Goal: Find specific page/section: Find specific page/section

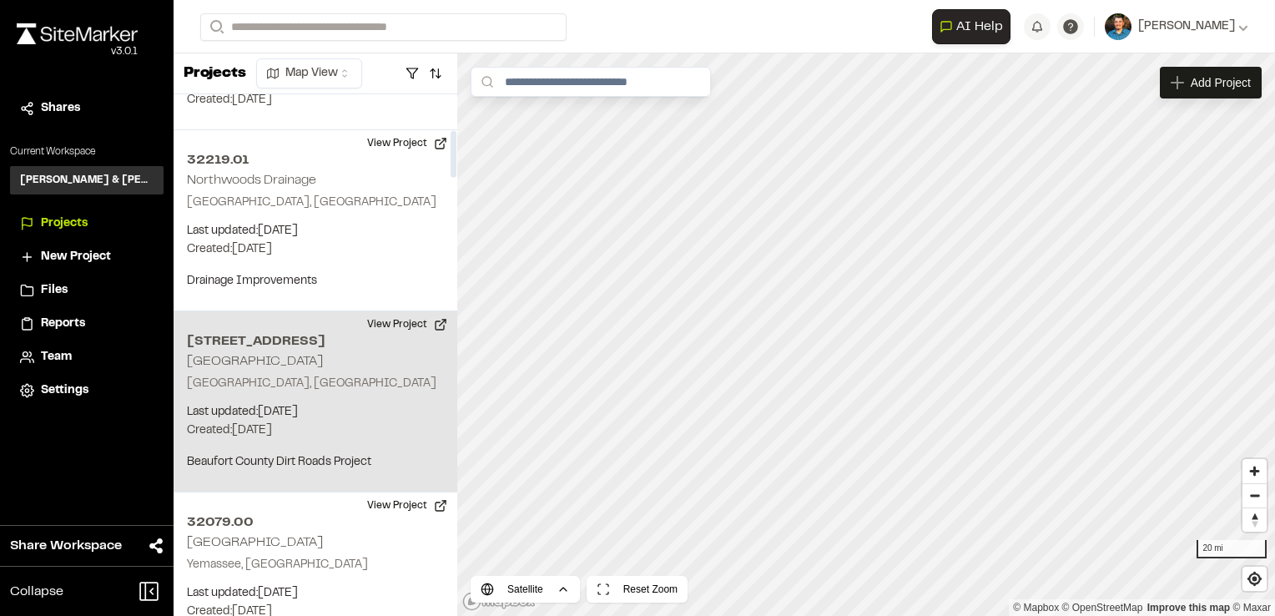
scroll to position [667, 0]
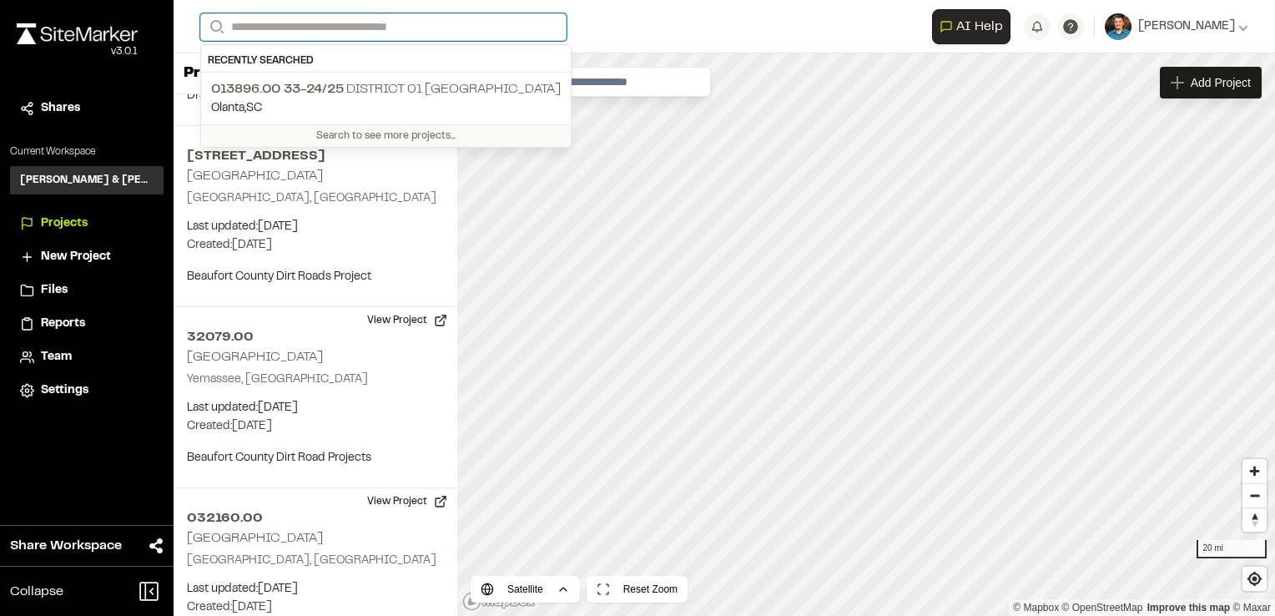
click at [387, 23] on input "Search" at bounding box center [383, 27] width 366 height 28
click at [392, 94] on p "013896.00 33-24/25 District 01 [GEOGRAPHIC_DATA]" at bounding box center [385, 89] width 349 height 20
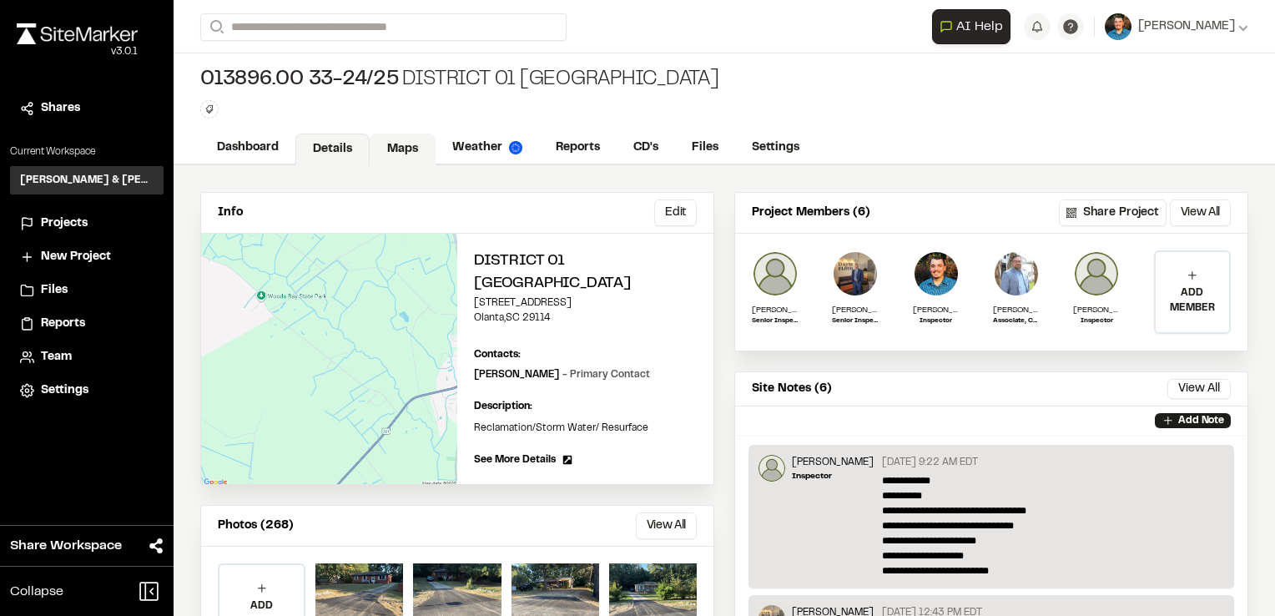
click at [422, 145] on link "Maps" at bounding box center [403, 149] width 66 height 32
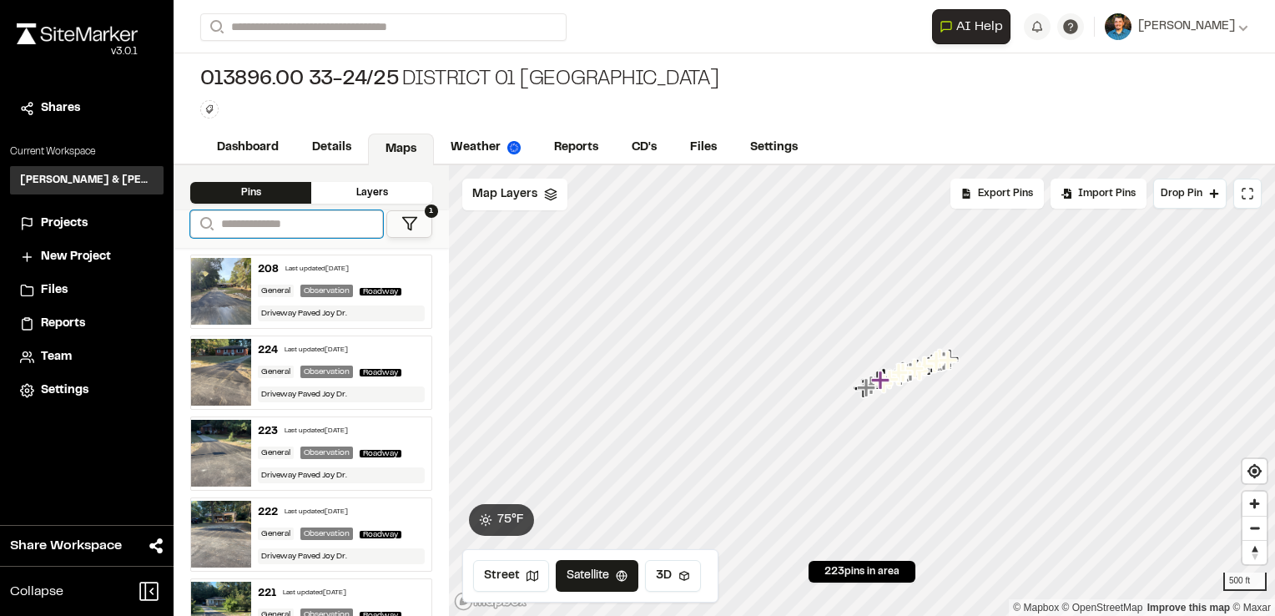
click at [354, 225] on input "Search" at bounding box center [286, 224] width 193 height 28
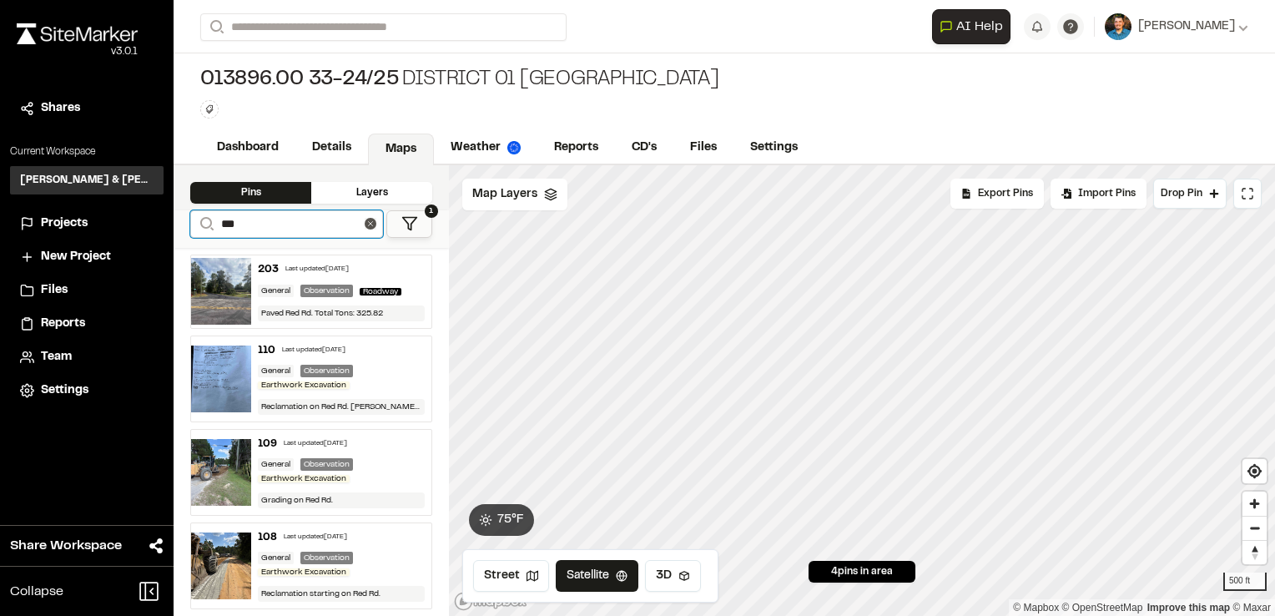
type input "***"
click at [264, 274] on div "203" at bounding box center [268, 269] width 21 height 15
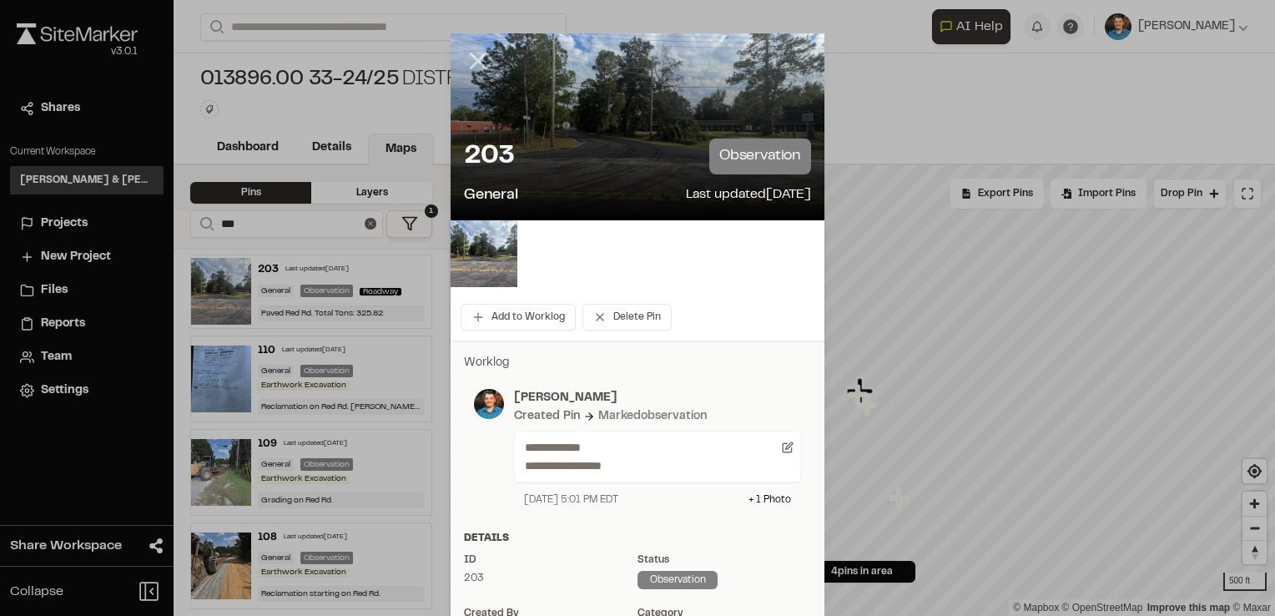
click at [464, 61] on icon at bounding box center [478, 61] width 28 height 28
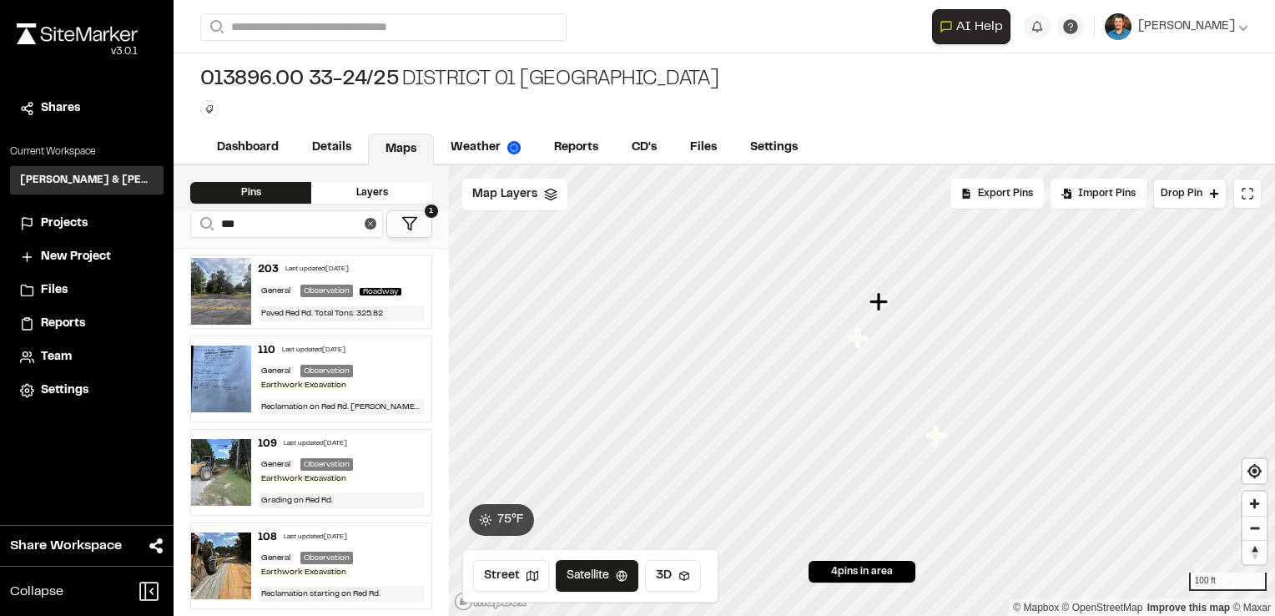
click at [888, 309] on icon "Map marker" at bounding box center [880, 302] width 22 height 22
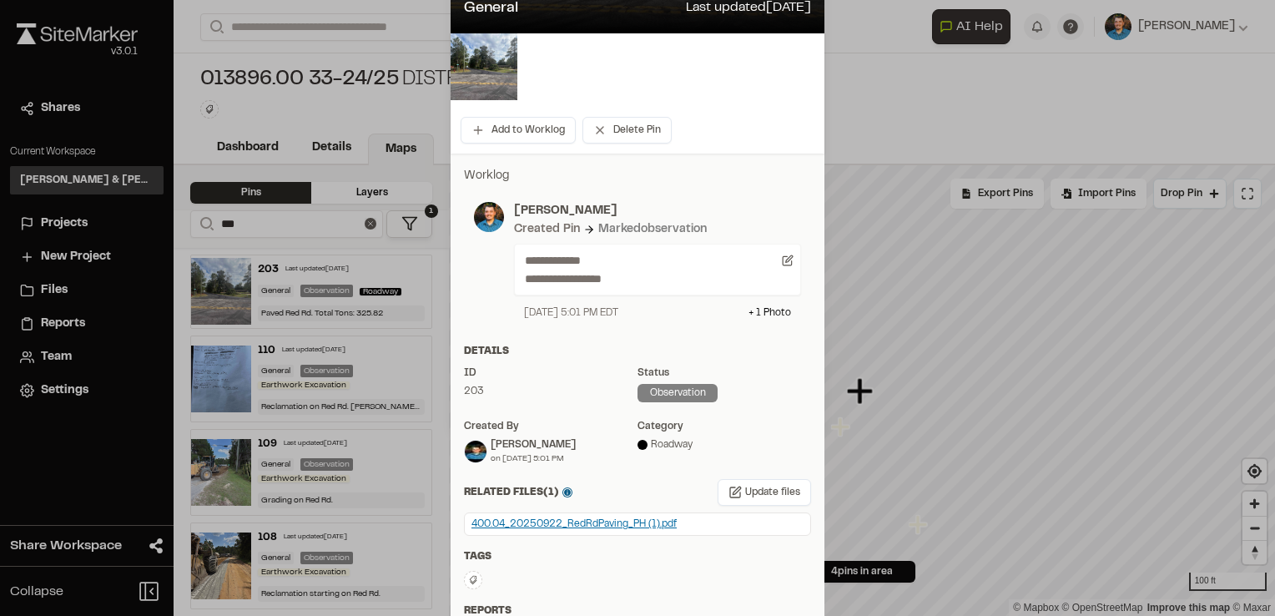
scroll to position [383, 0]
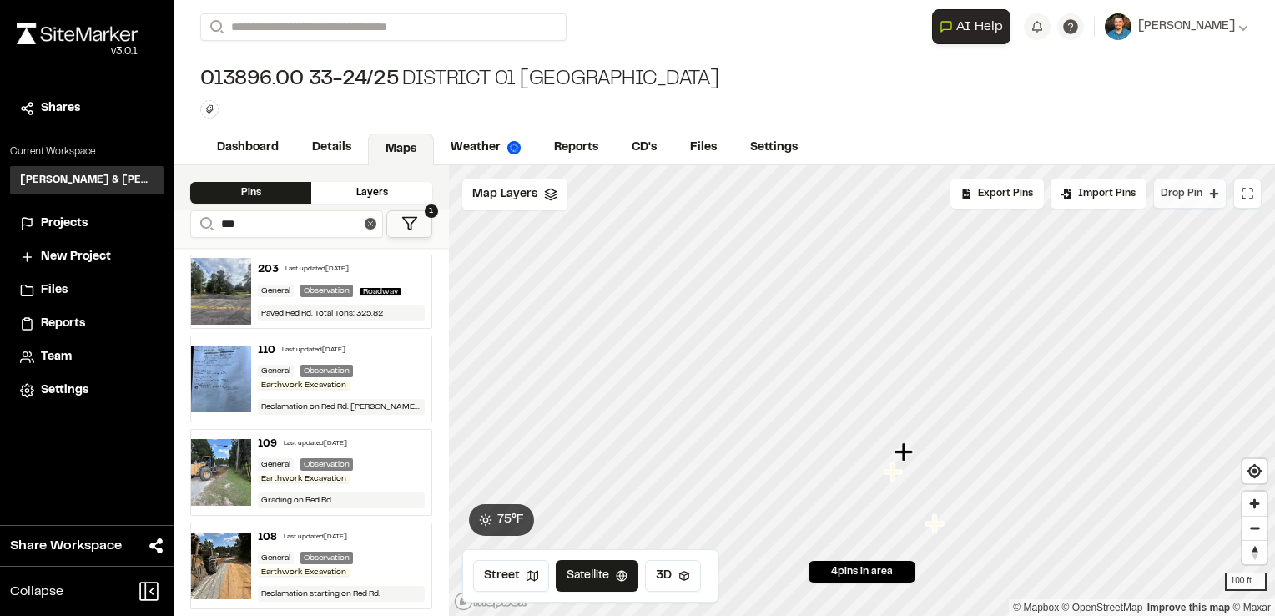
click at [1186, 190] on span "Drop Pin" at bounding box center [1181, 193] width 42 height 15
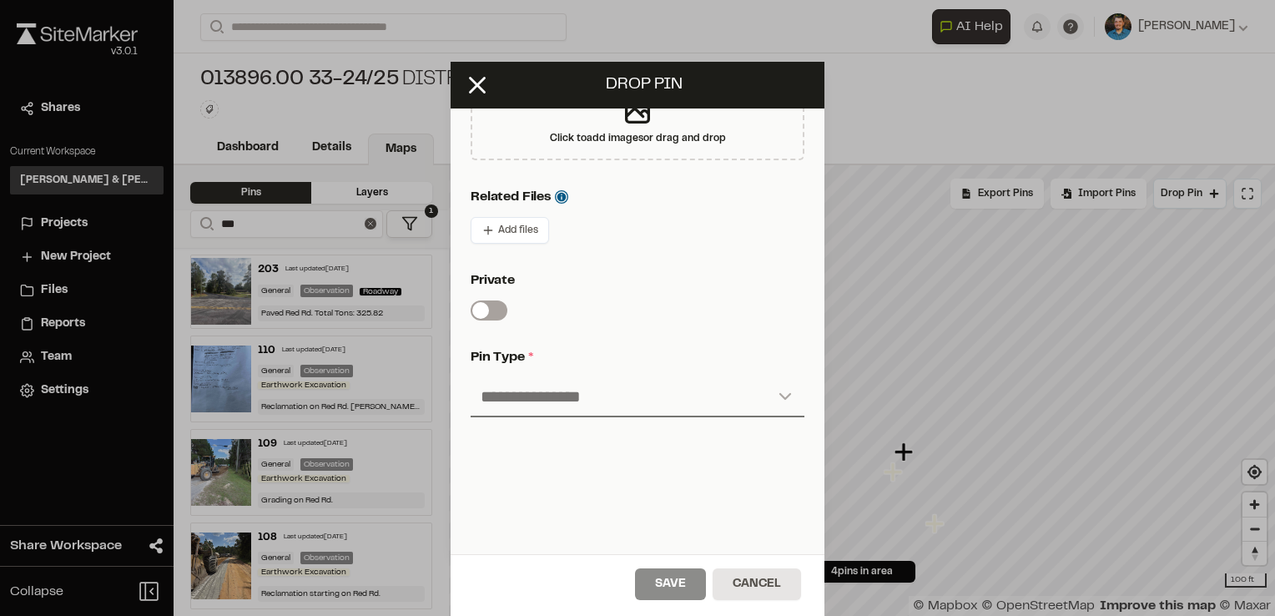
scroll to position [493, 0]
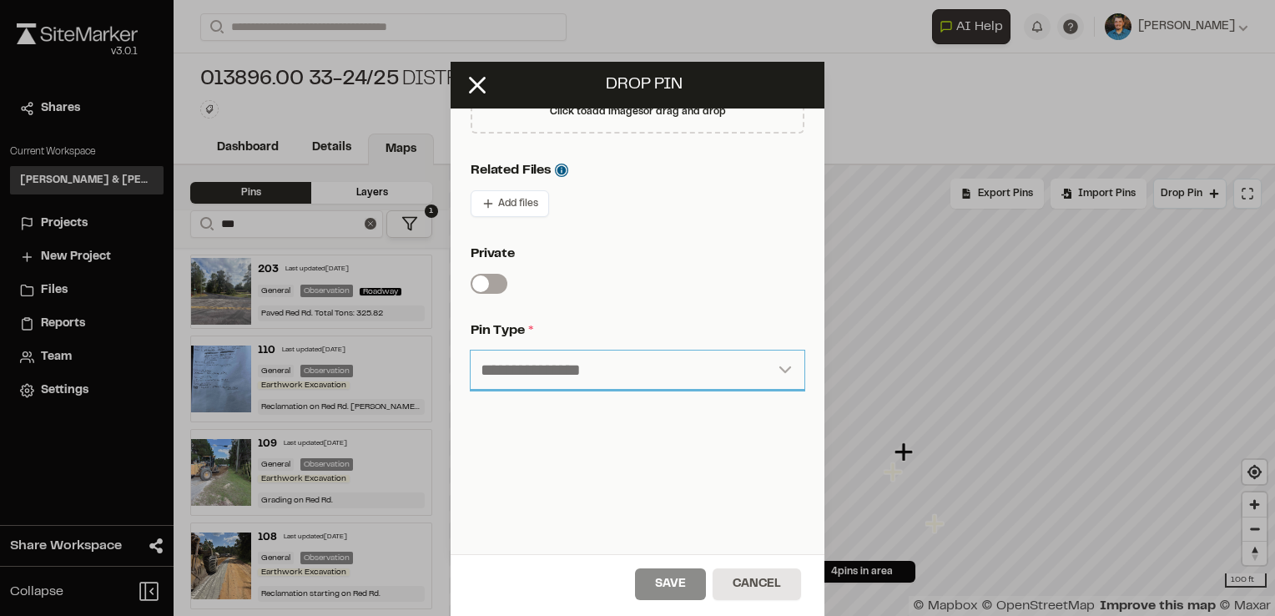
click at [643, 350] on select "**********" at bounding box center [637, 370] width 334 height 40
select select "****"
click at [470, 350] on select "**********" at bounding box center [637, 370] width 334 height 40
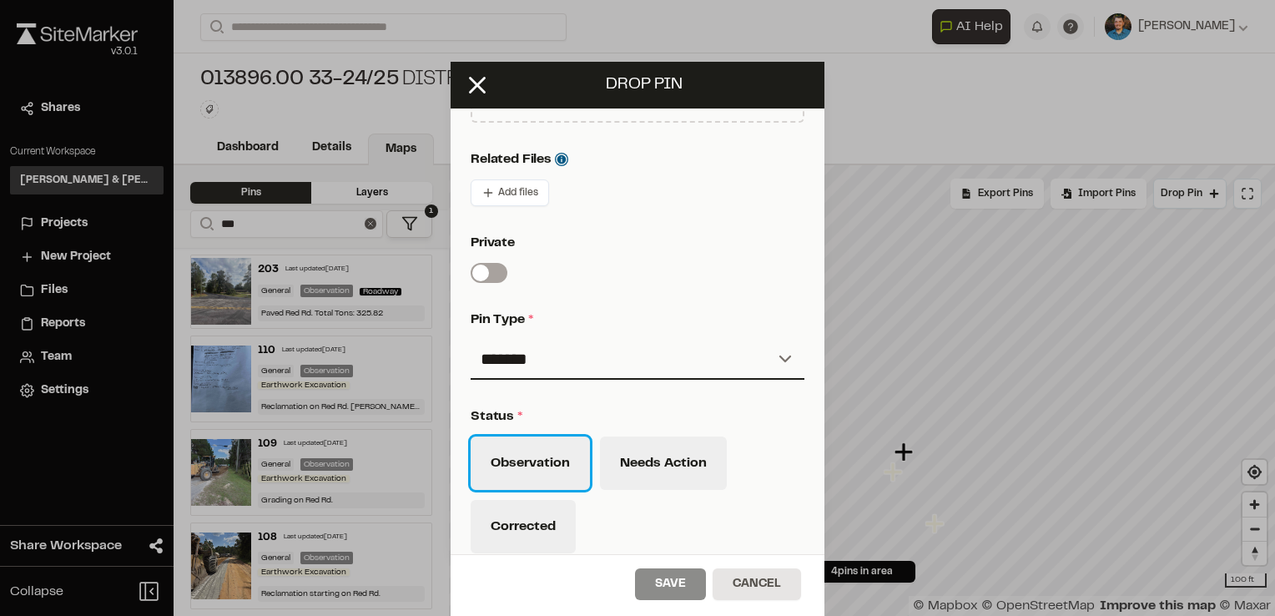
click at [571, 471] on button "Observation" at bounding box center [529, 462] width 119 height 53
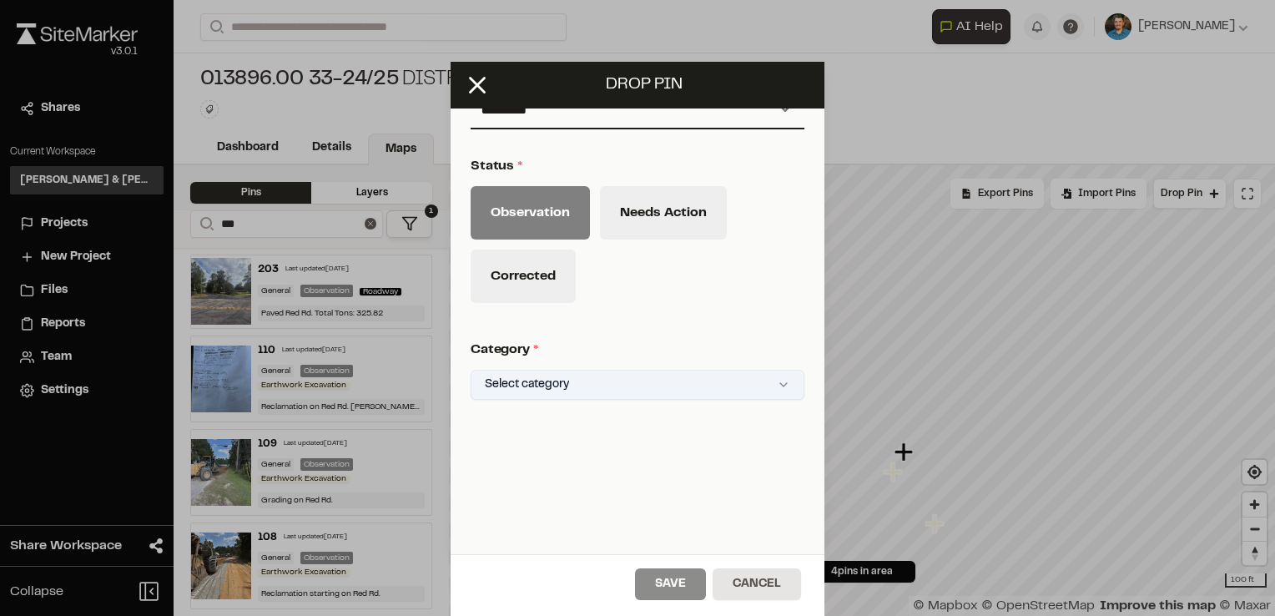
click at [611, 372] on html "Close sidebar v 3.0.1 Shares Current Workspace [PERSON_NAME] & [PERSON_NAME] In…" at bounding box center [637, 308] width 1275 height 616
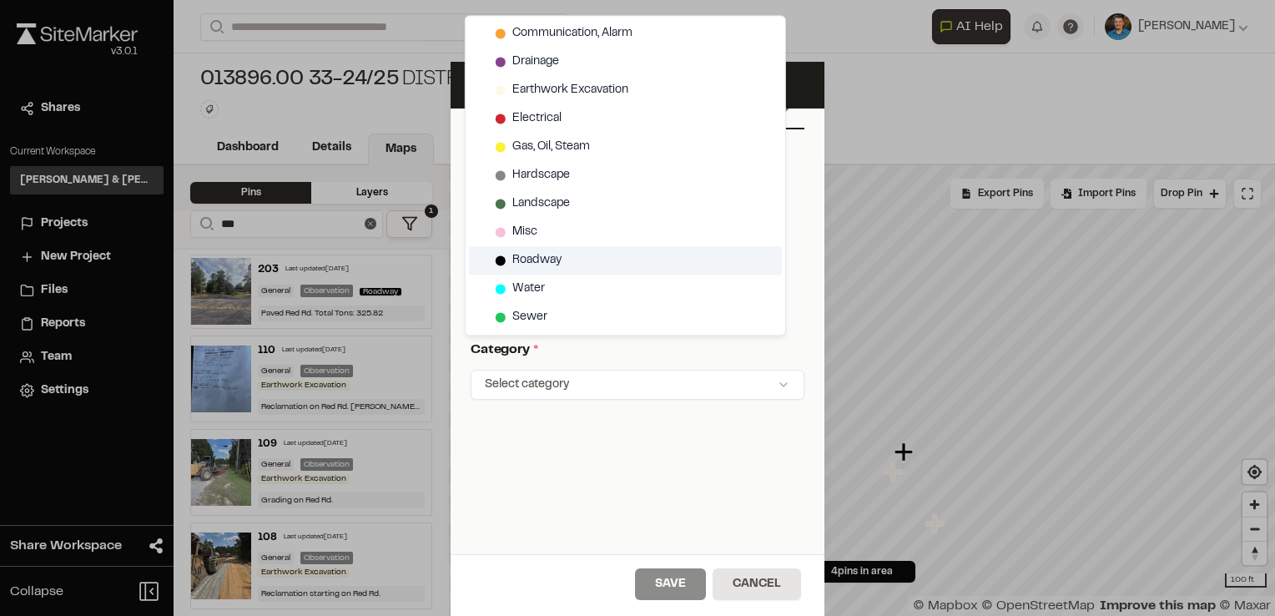
click at [586, 257] on div "Roadway" at bounding box center [625, 260] width 313 height 28
click at [657, 442] on html "Close sidebar v 3.0.1 Shares Current Workspace [PERSON_NAME] & [PERSON_NAME] In…" at bounding box center [637, 308] width 1275 height 616
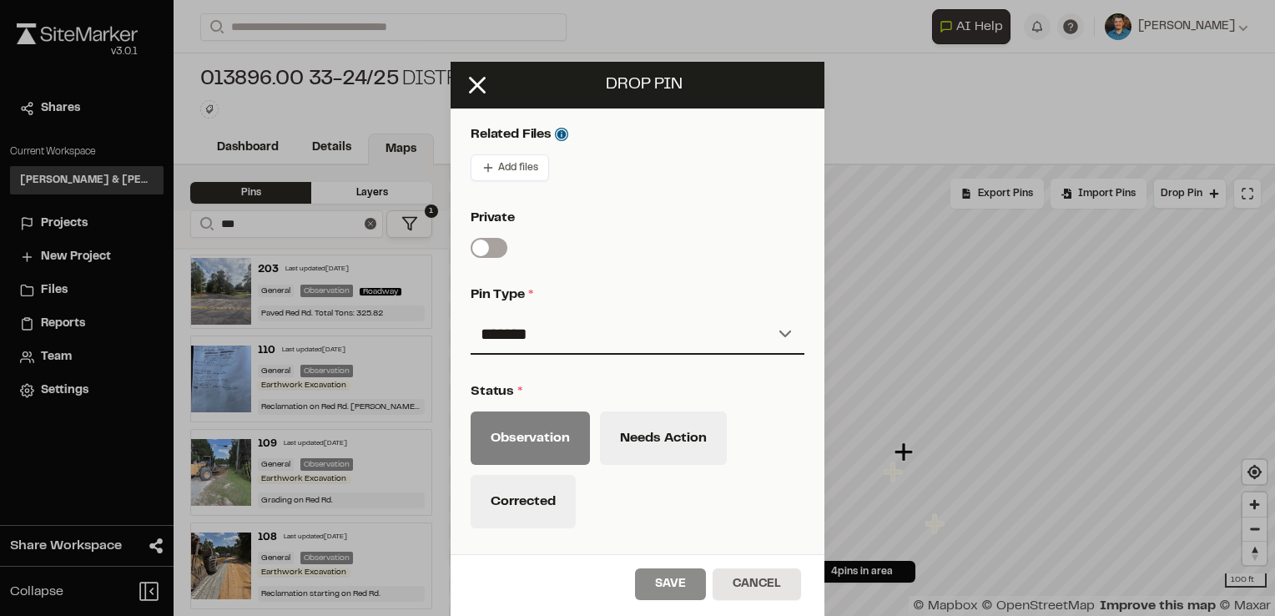
scroll to position [326, 0]
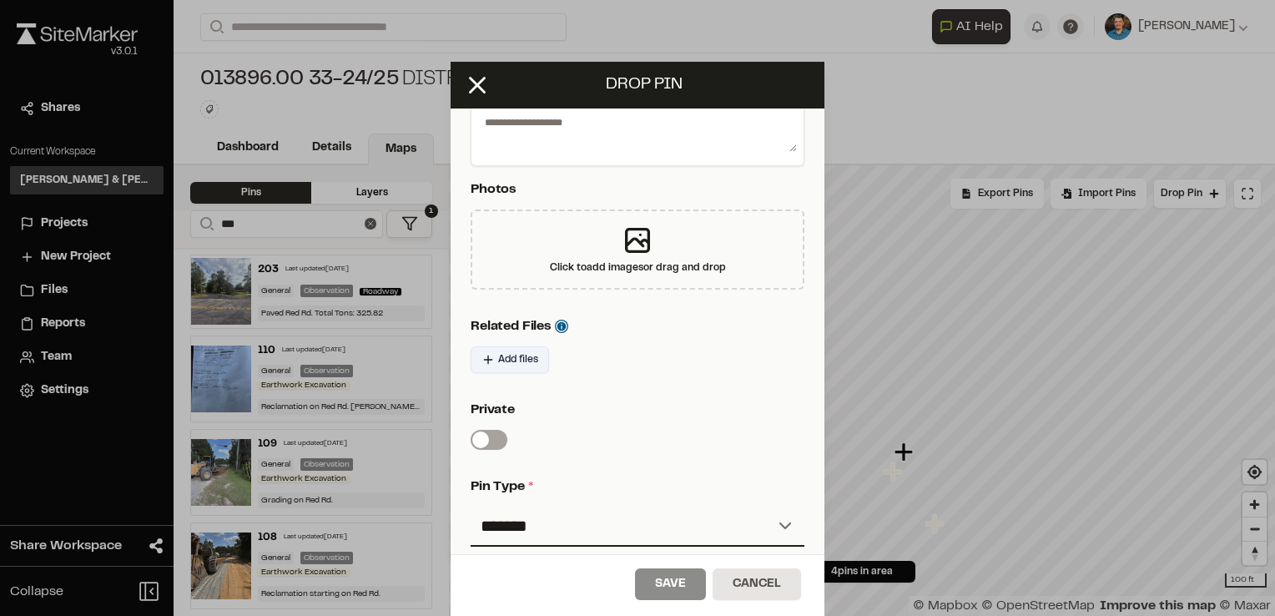
click at [535, 355] on button "Add files" at bounding box center [509, 359] width 78 height 27
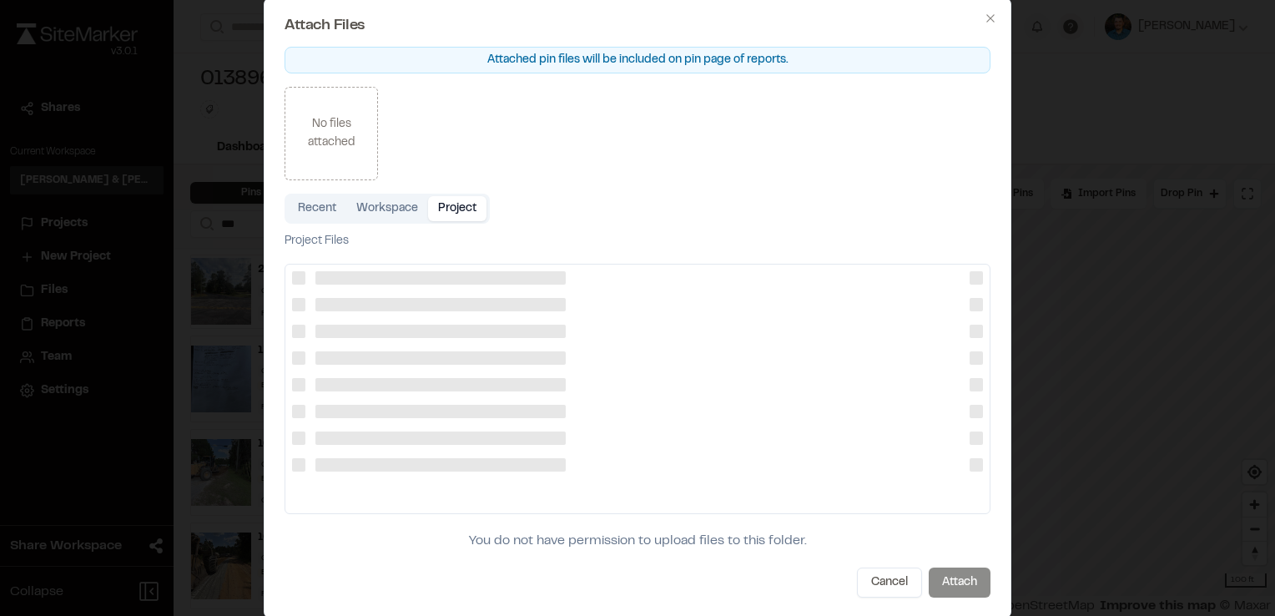
click at [467, 204] on button "Project" at bounding box center [457, 208] width 58 height 25
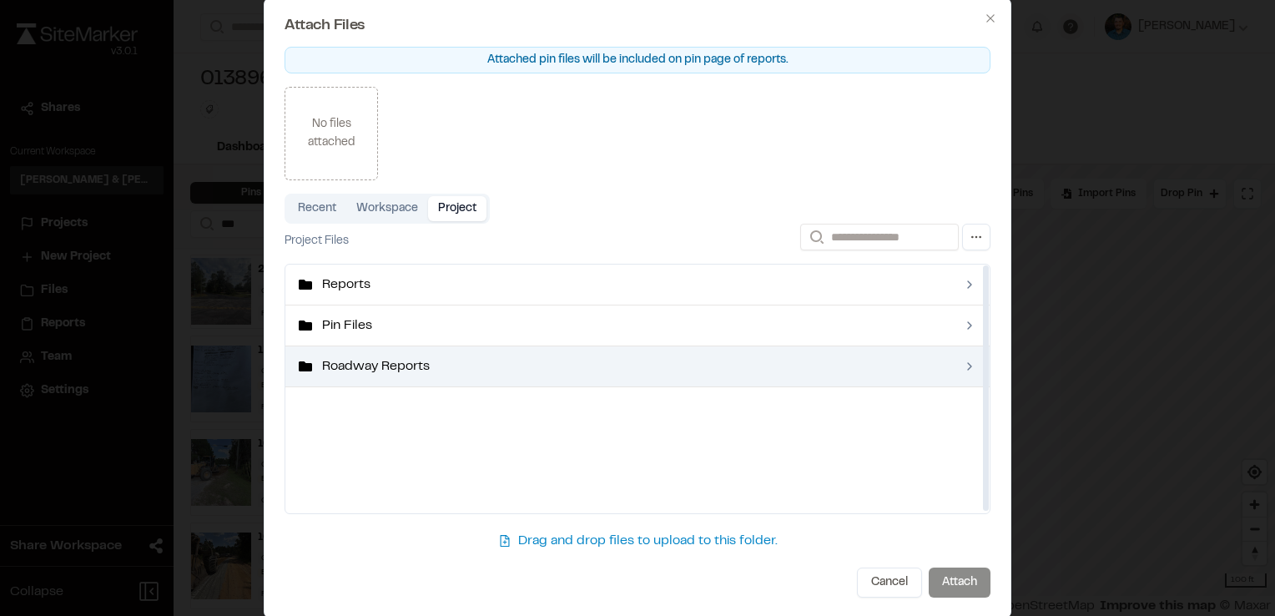
click at [458, 375] on span "Roadway Reports" at bounding box center [637, 366] width 631 height 20
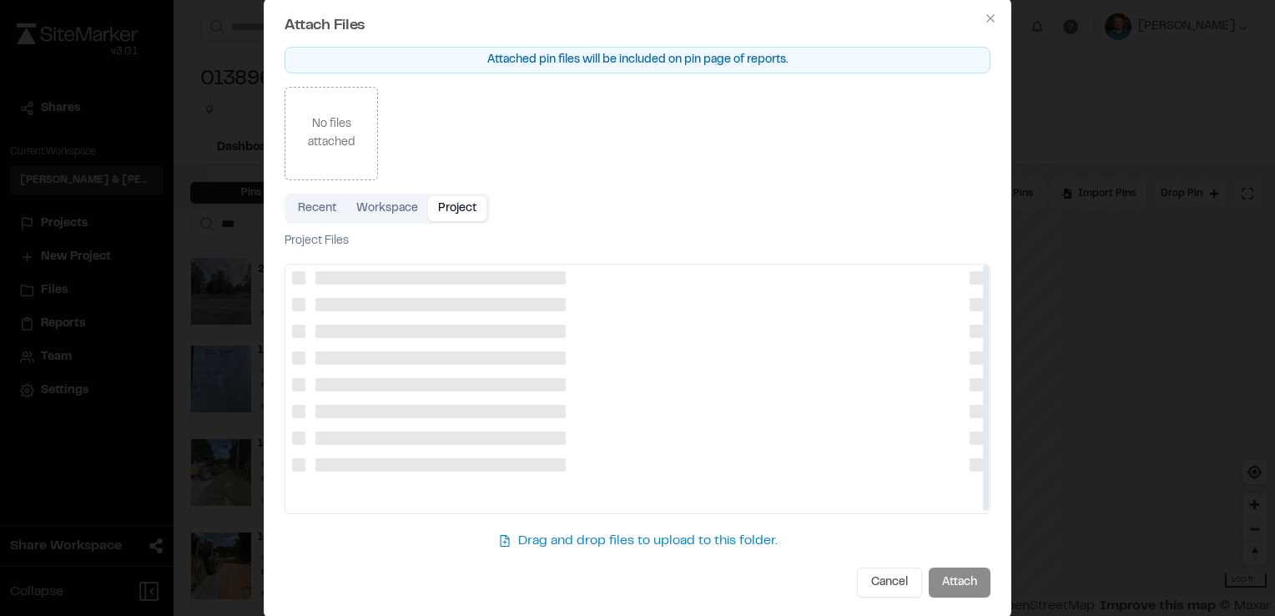
click at [458, 375] on div at bounding box center [637, 384] width 704 height 27
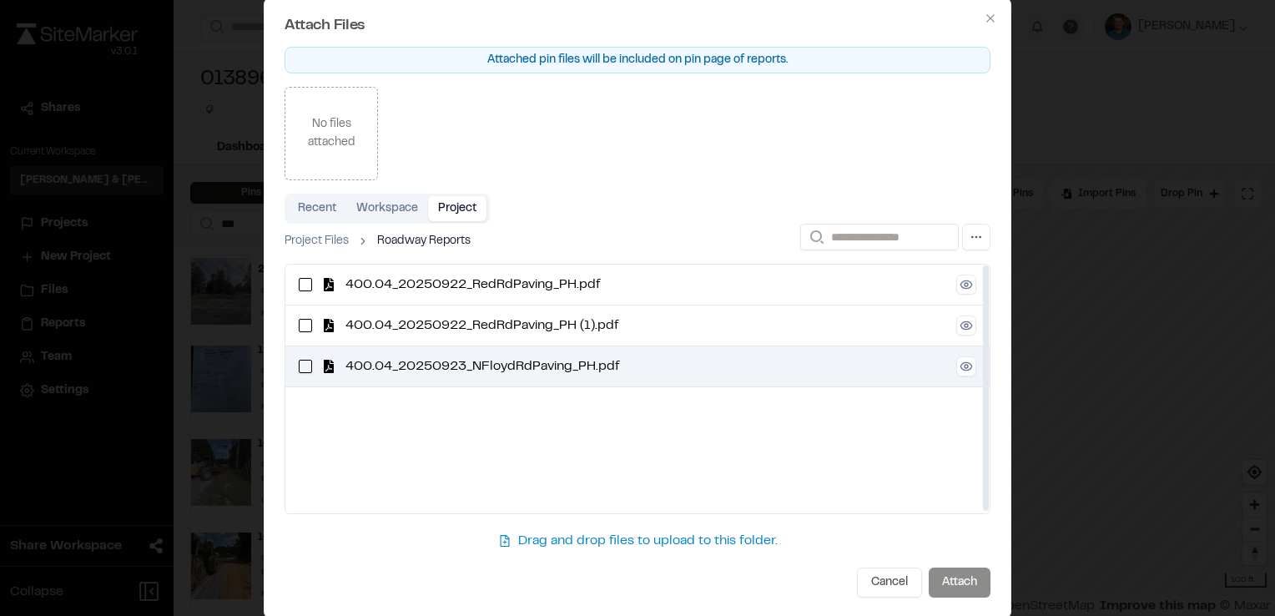
click at [591, 358] on span "400.04_20250923_NFloydRdPaving_PH.pdf" at bounding box center [645, 366] width 601 height 20
click at [960, 360] on button at bounding box center [966, 366] width 20 height 20
